Goal: Task Accomplishment & Management: Manage account settings

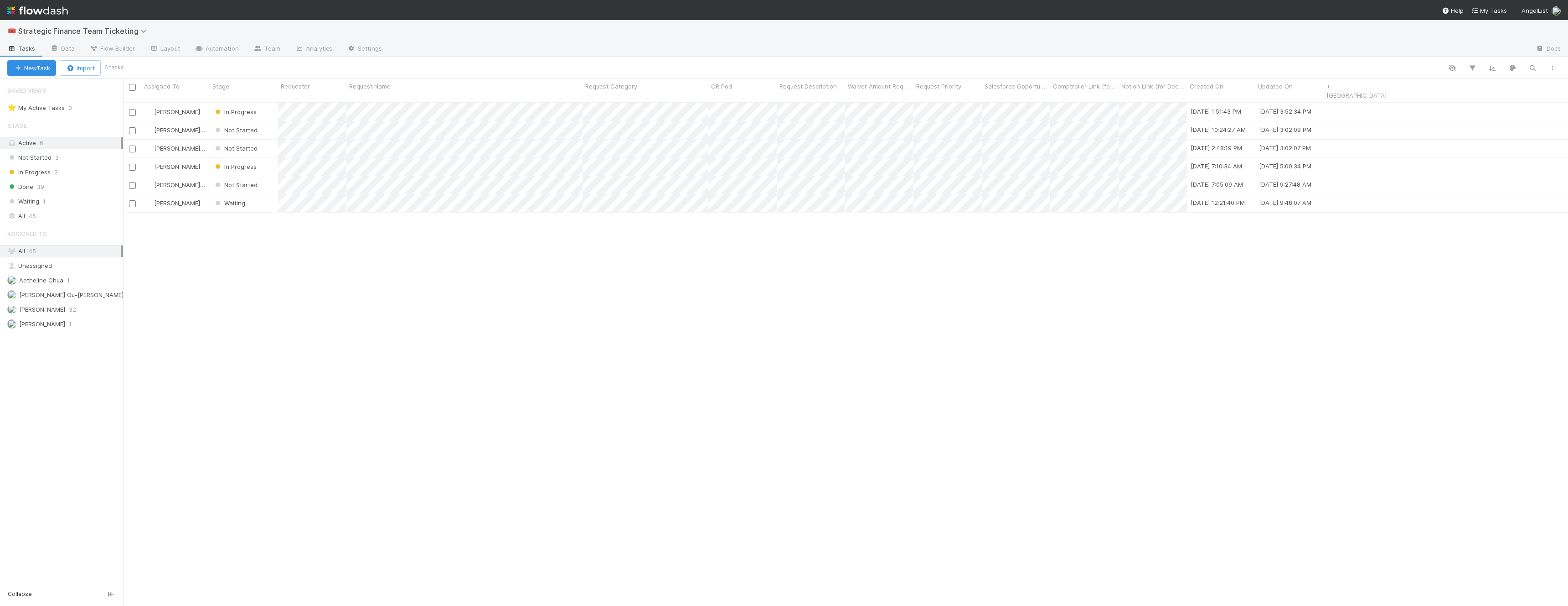
scroll to position [511, 1446]
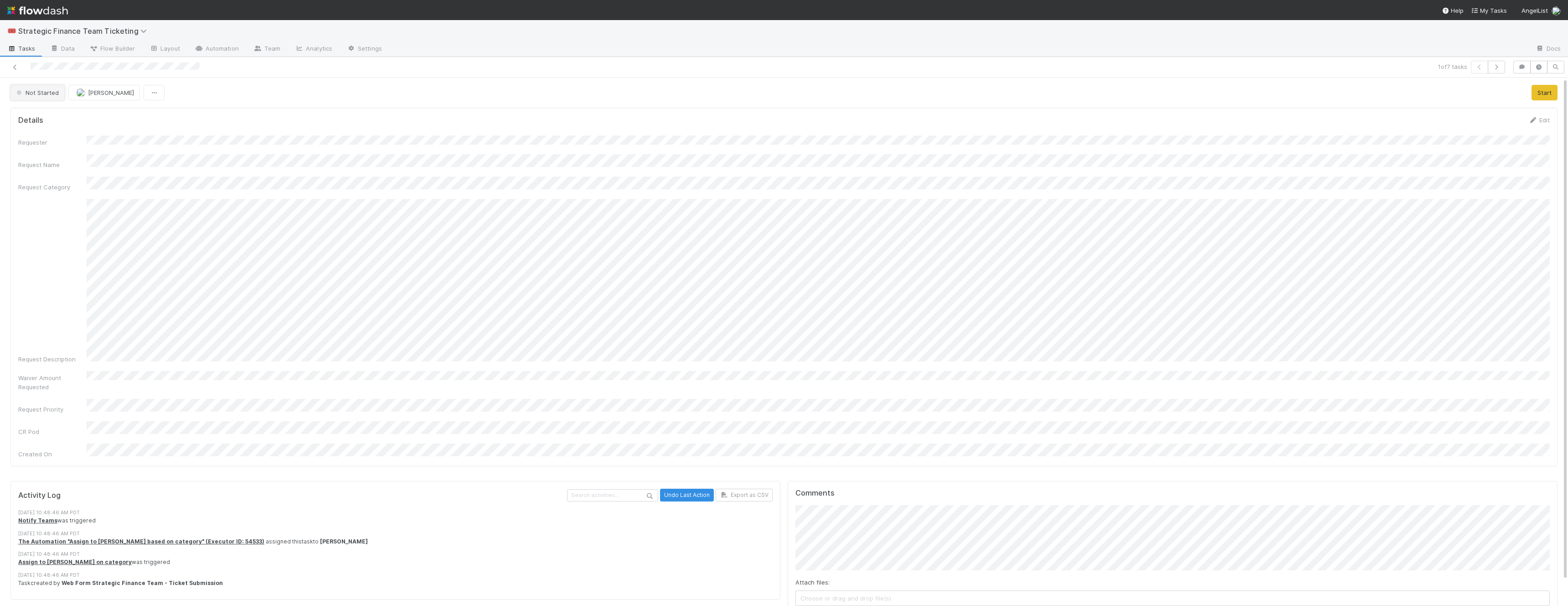
click at [38, 88] on button "Not Started" at bounding box center [37, 92] width 54 height 15
click at [45, 132] on span "In Progress" at bounding box center [34, 131] width 43 height 7
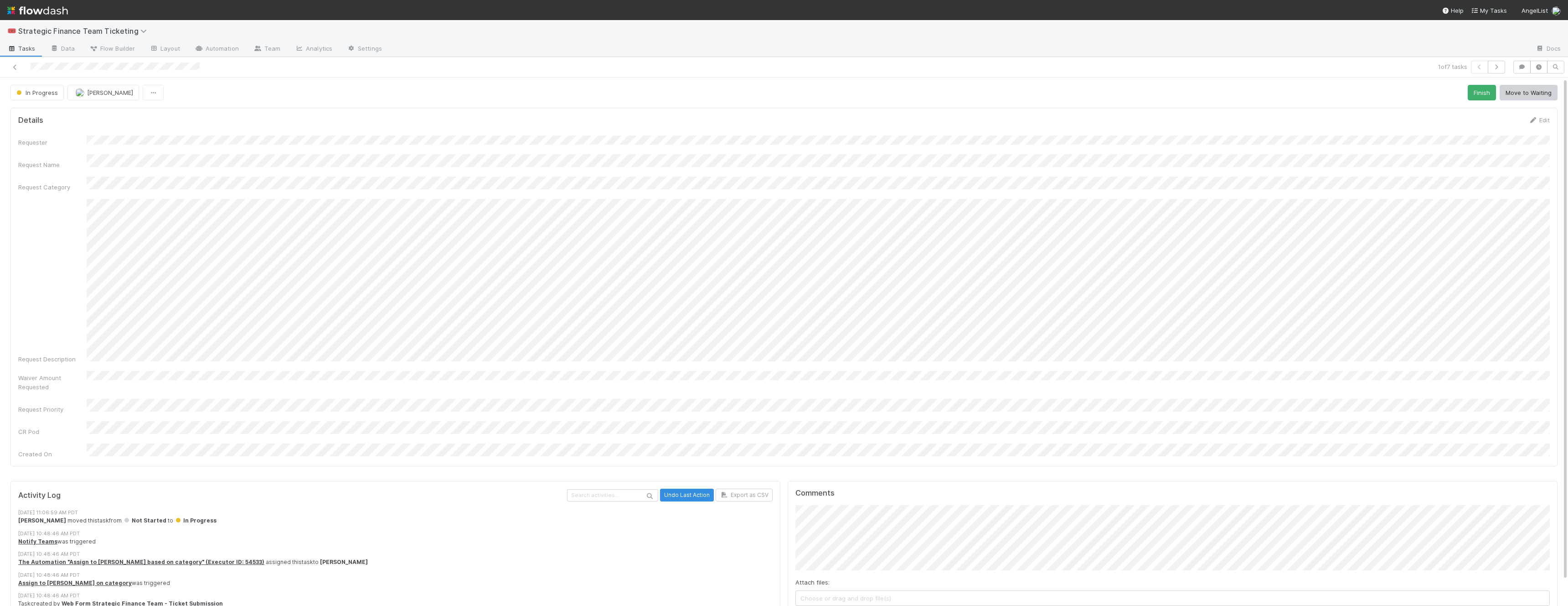
scroll to position [27, 0]
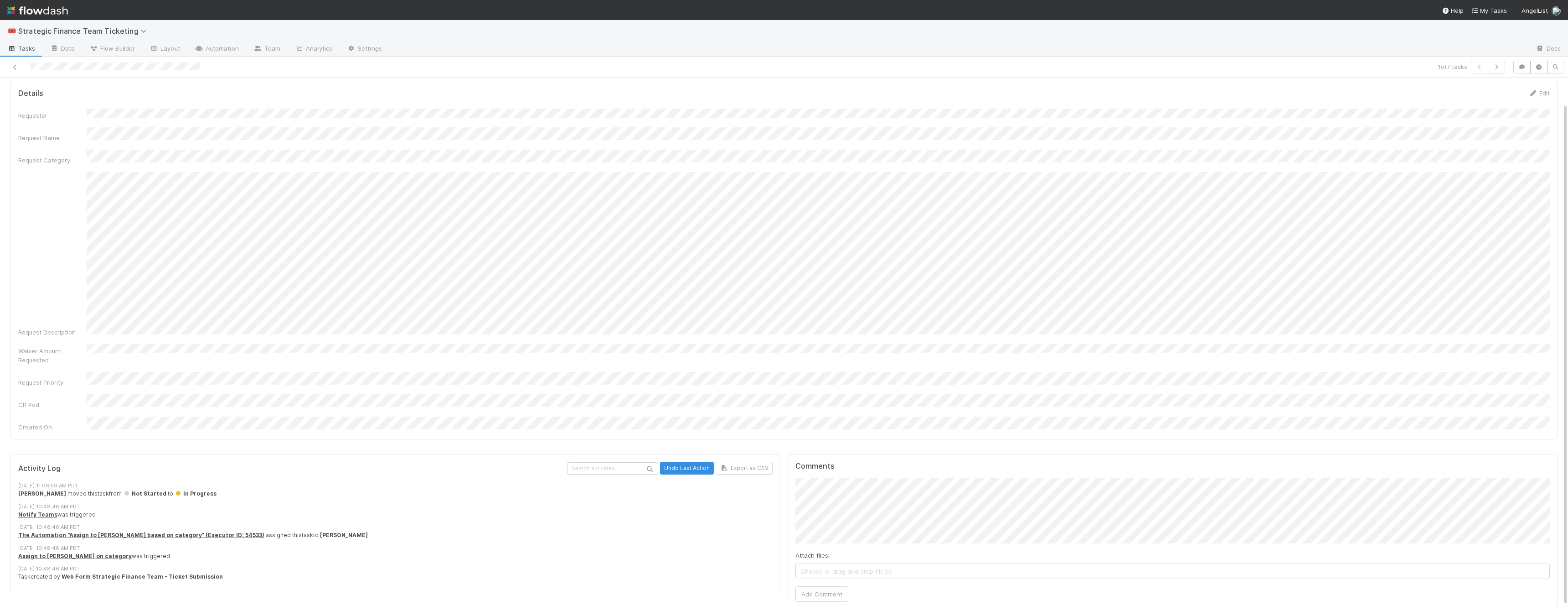
click at [446, 161] on div "Requester Request Name Request Category Request Description Waiver Amount Reque…" at bounding box center [784, 270] width 1532 height 323
click at [811, 586] on button "Add Comment" at bounding box center [822, 594] width 53 height 15
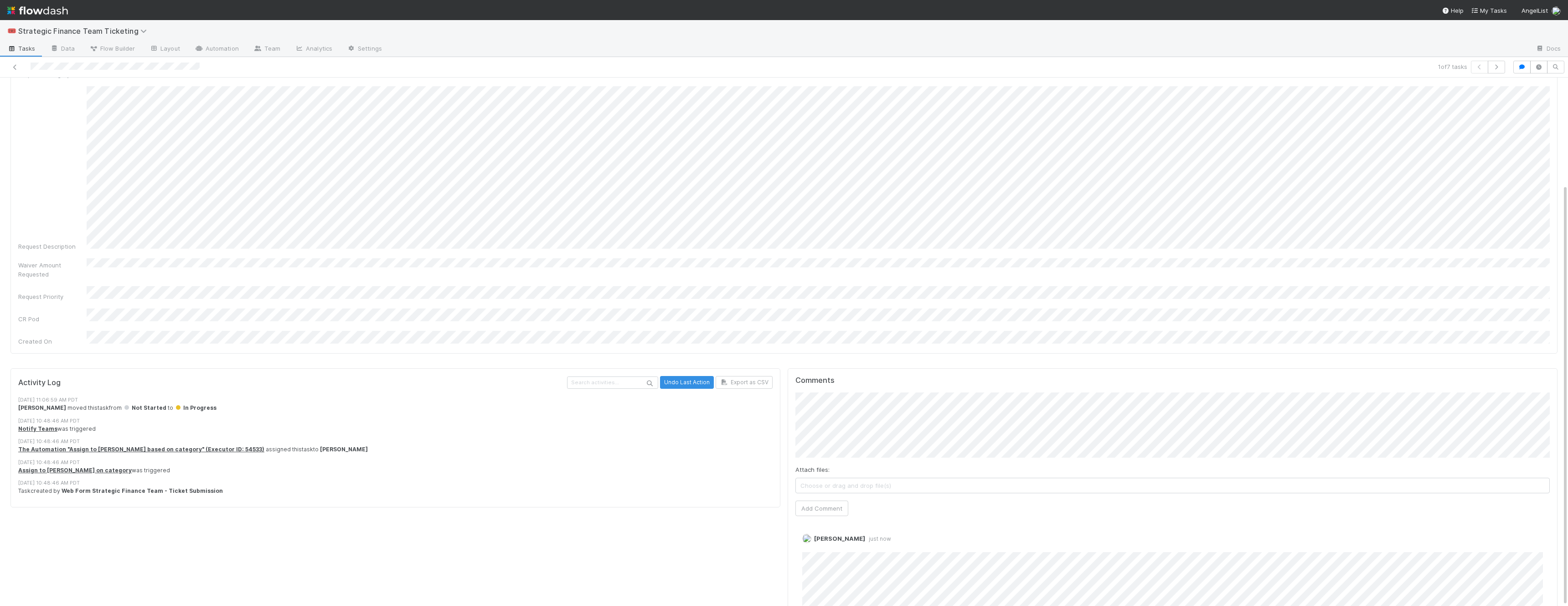
scroll to position [134, 0]
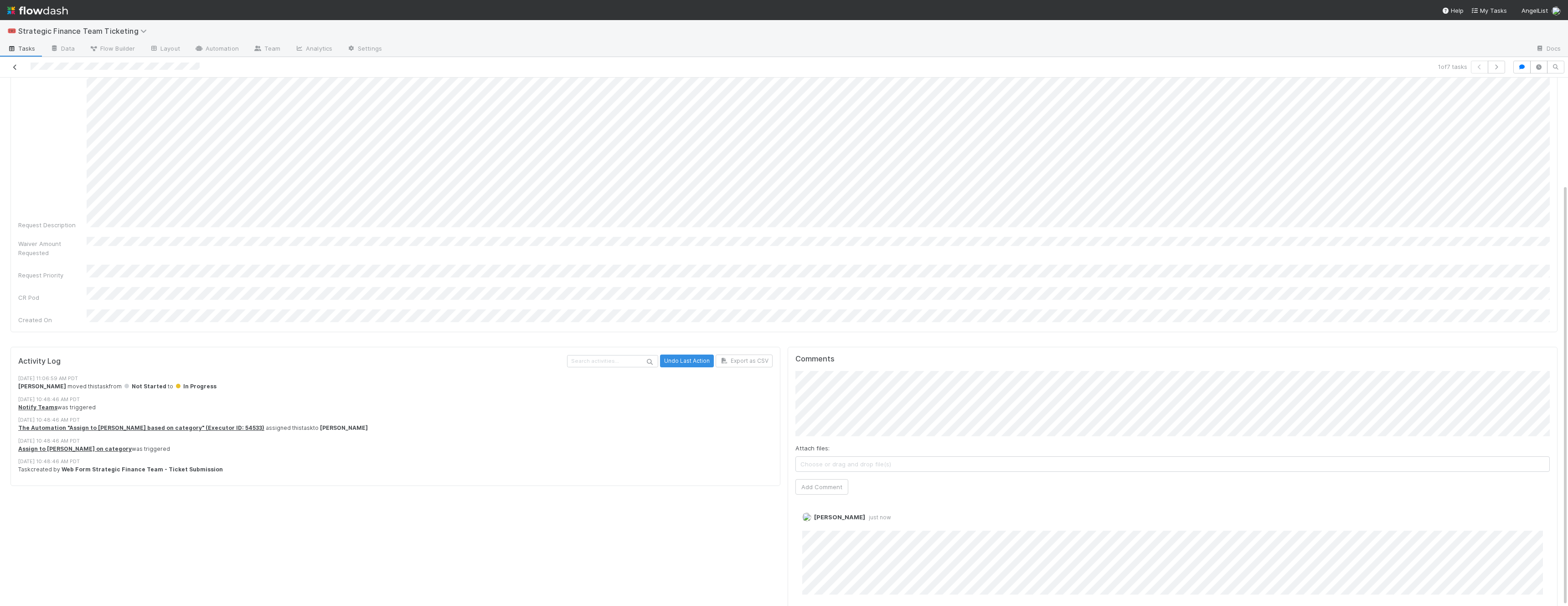
click at [18, 66] on icon at bounding box center [15, 67] width 9 height 6
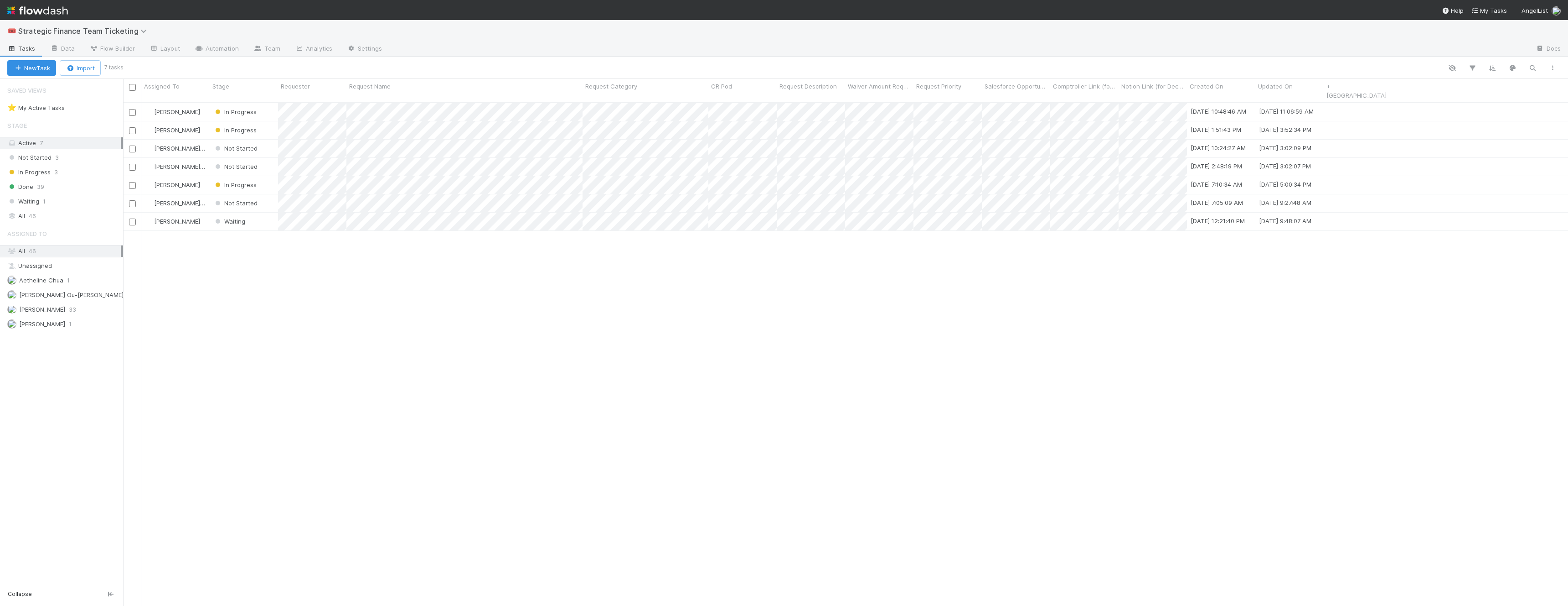
scroll to position [511, 1446]
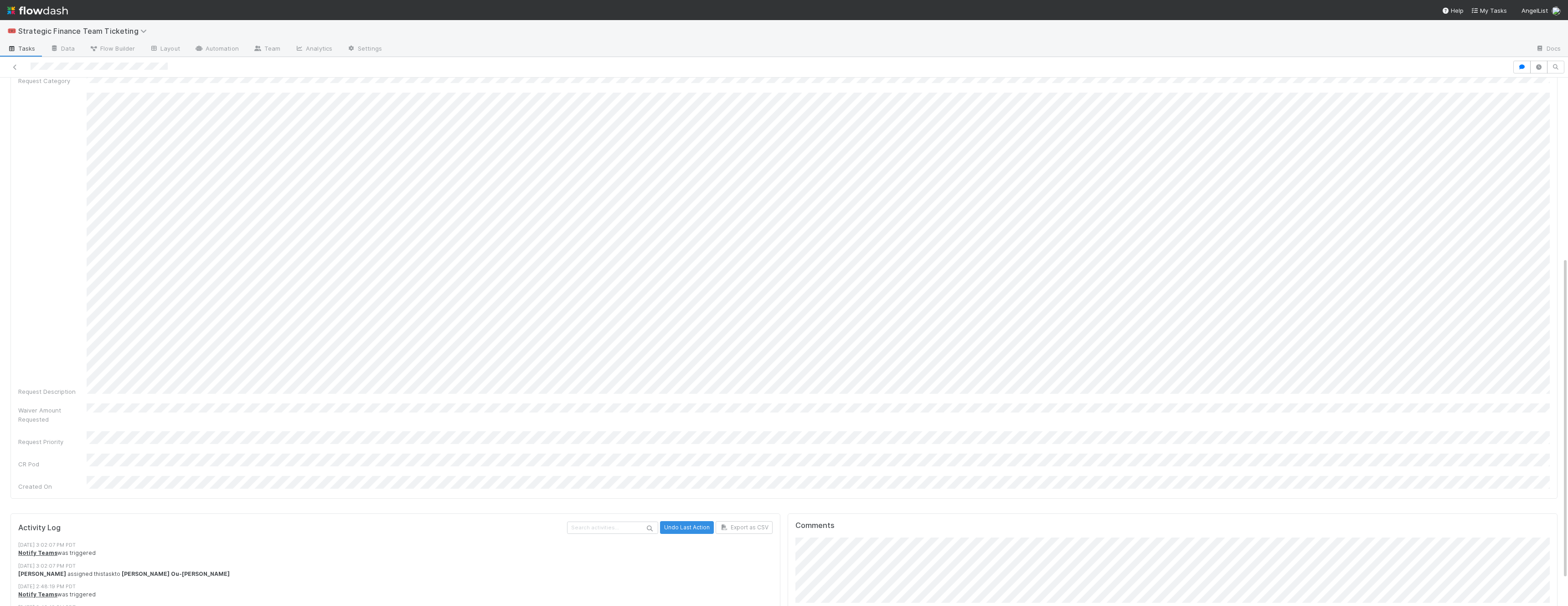
scroll to position [338, 0]
